Goal: Transaction & Acquisition: Purchase product/service

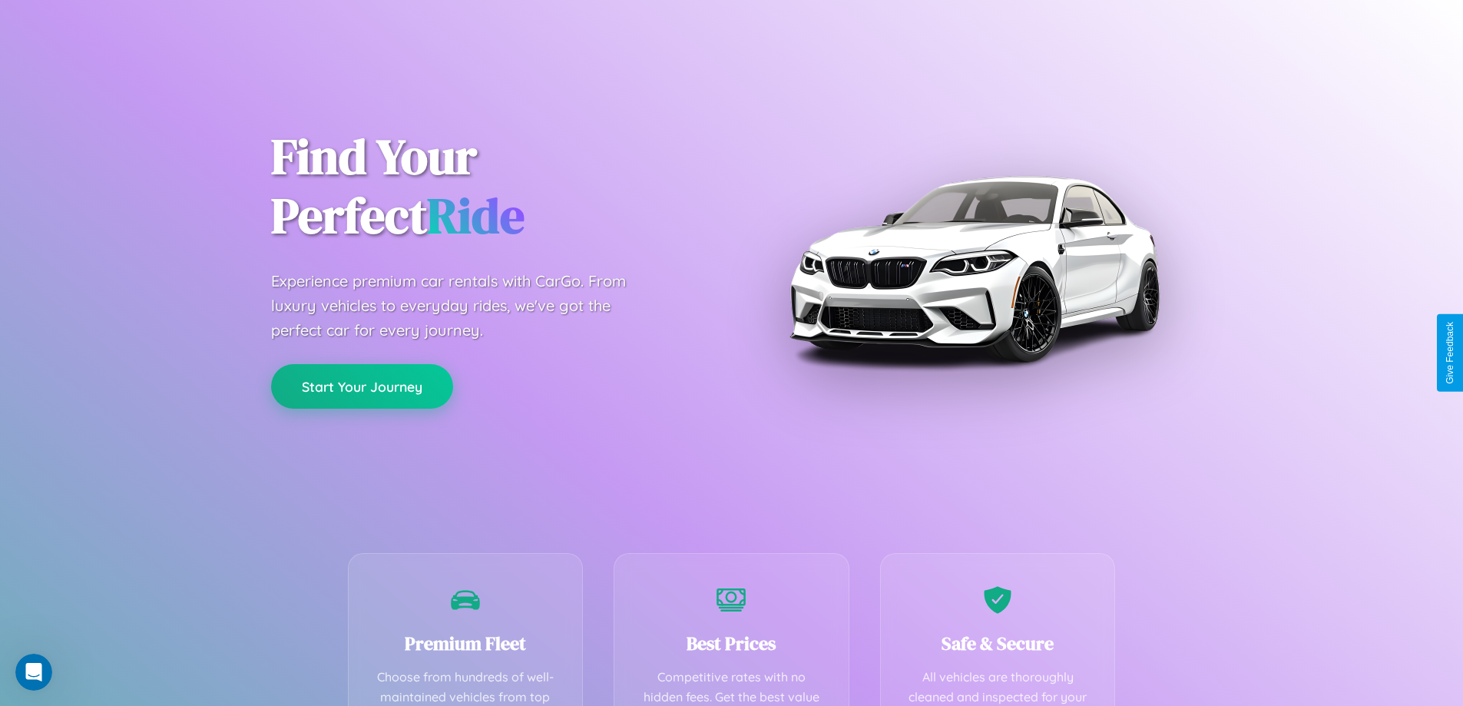
click at [362, 386] on button "Start Your Journey" at bounding box center [362, 386] width 182 height 45
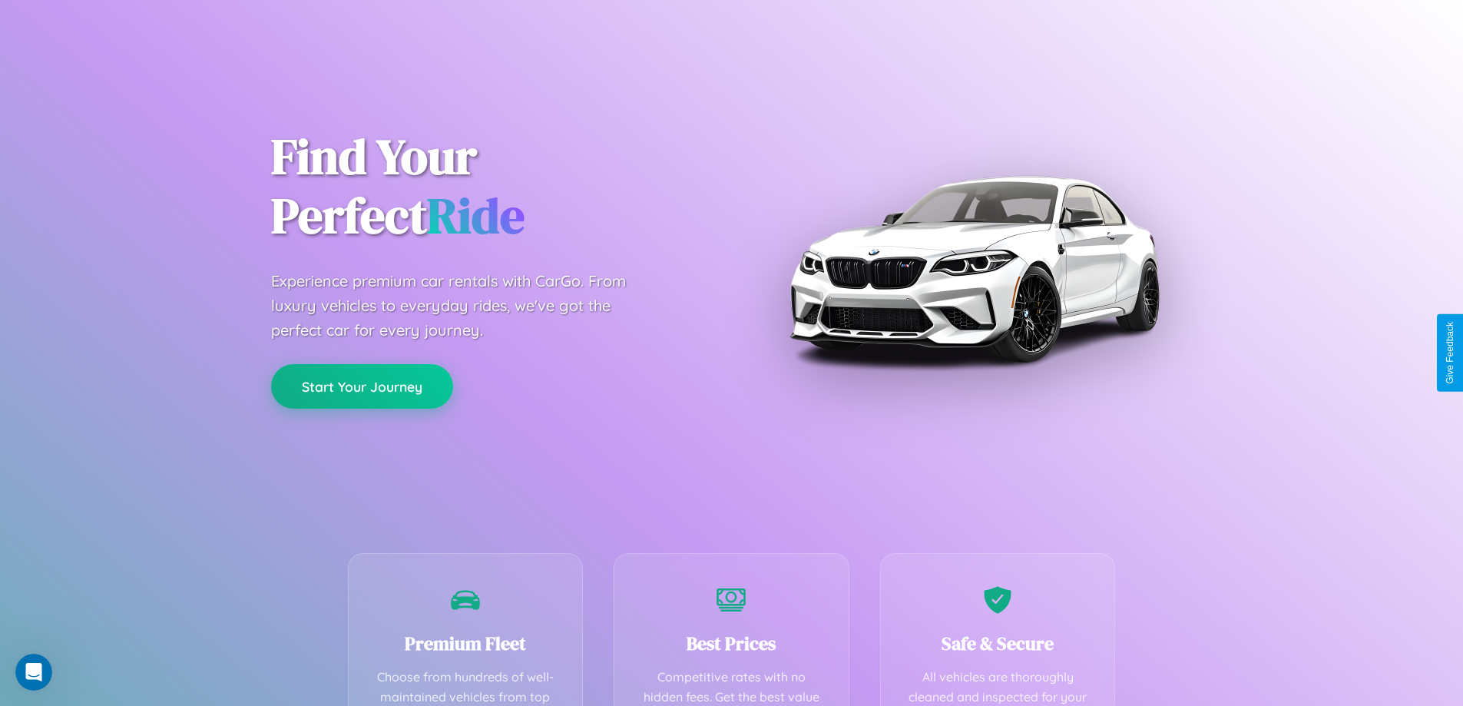
click at [362, 386] on button "Start Your Journey" at bounding box center [362, 386] width 182 height 45
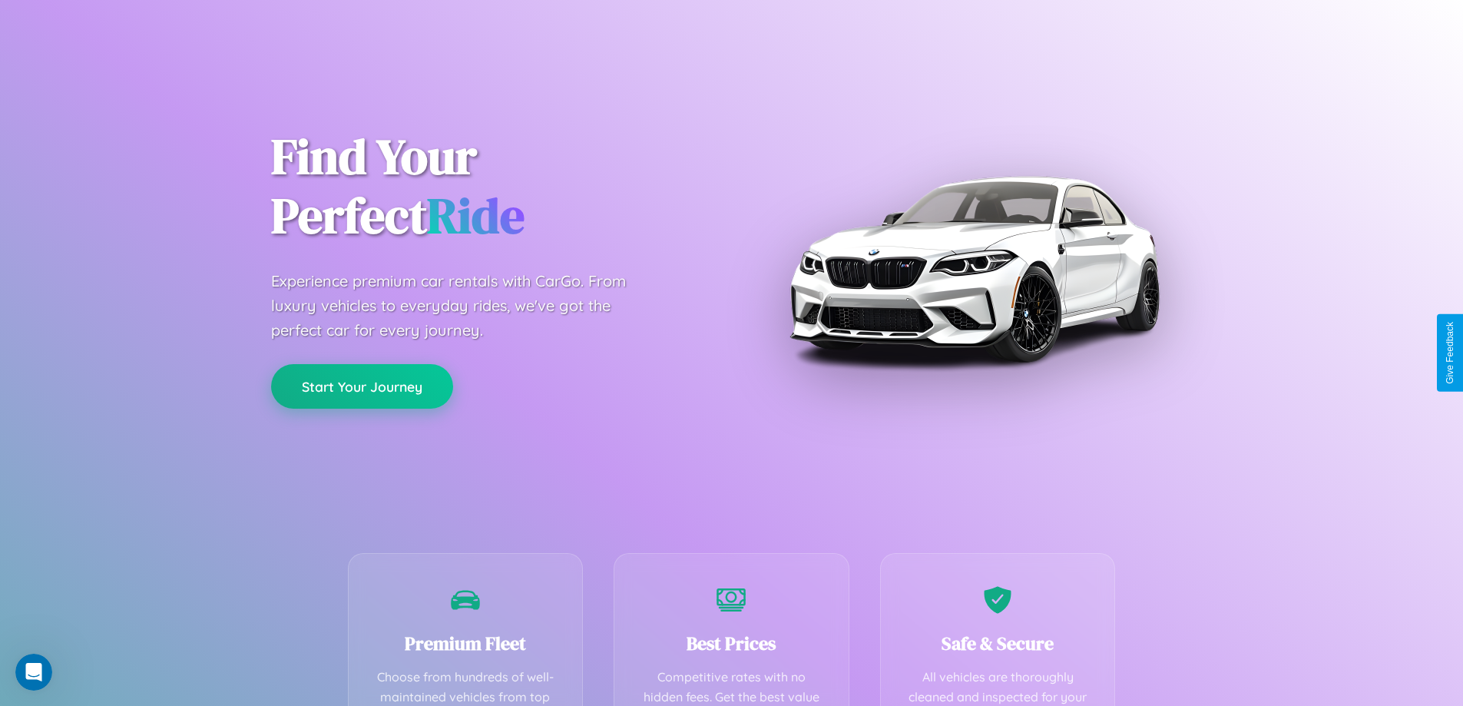
click at [362, 386] on button "Start Your Journey" at bounding box center [362, 386] width 182 height 45
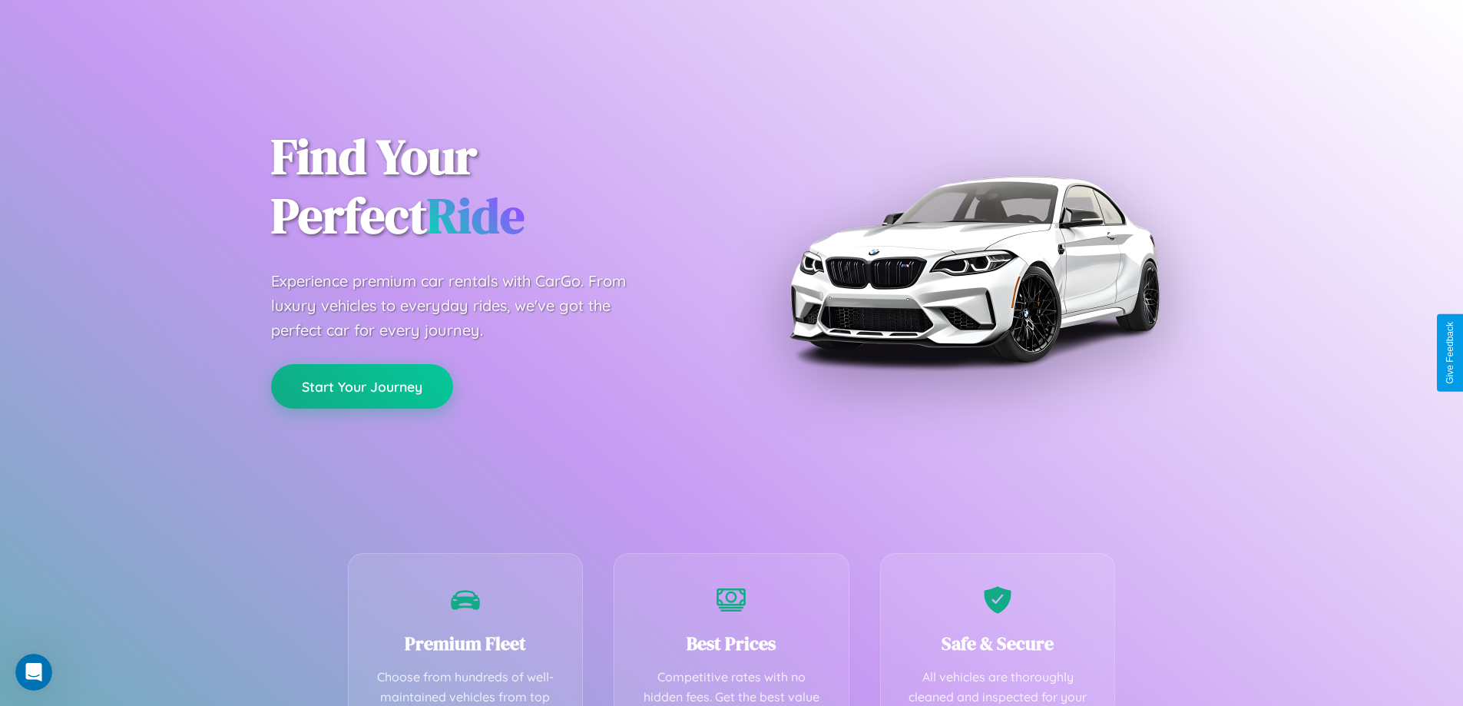
click at [362, 386] on button "Start Your Journey" at bounding box center [362, 386] width 182 height 45
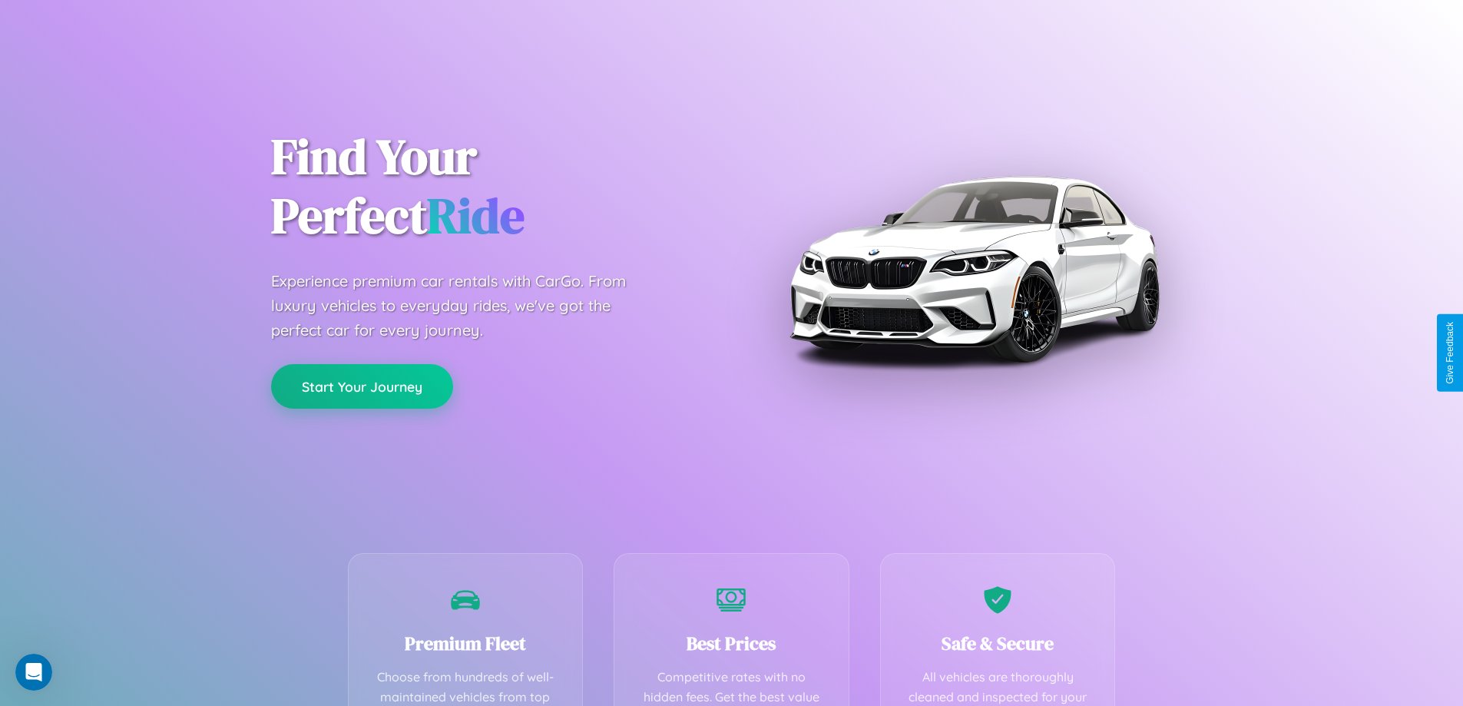
click at [362, 386] on button "Start Your Journey" at bounding box center [362, 386] width 182 height 45
